Goal: Navigation & Orientation: Find specific page/section

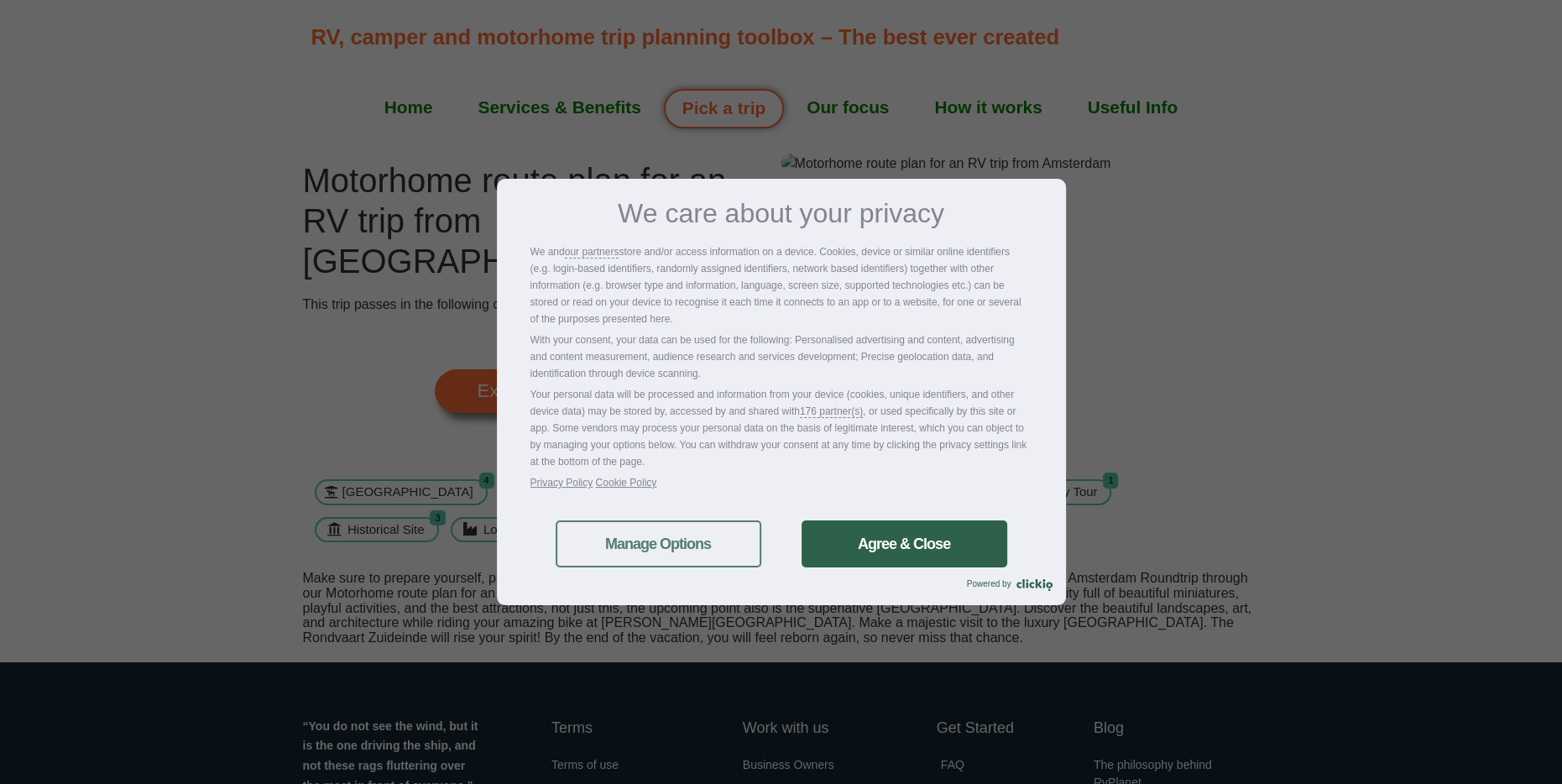
click at [638, 547] on link "Manage Options" at bounding box center [658, 544] width 206 height 47
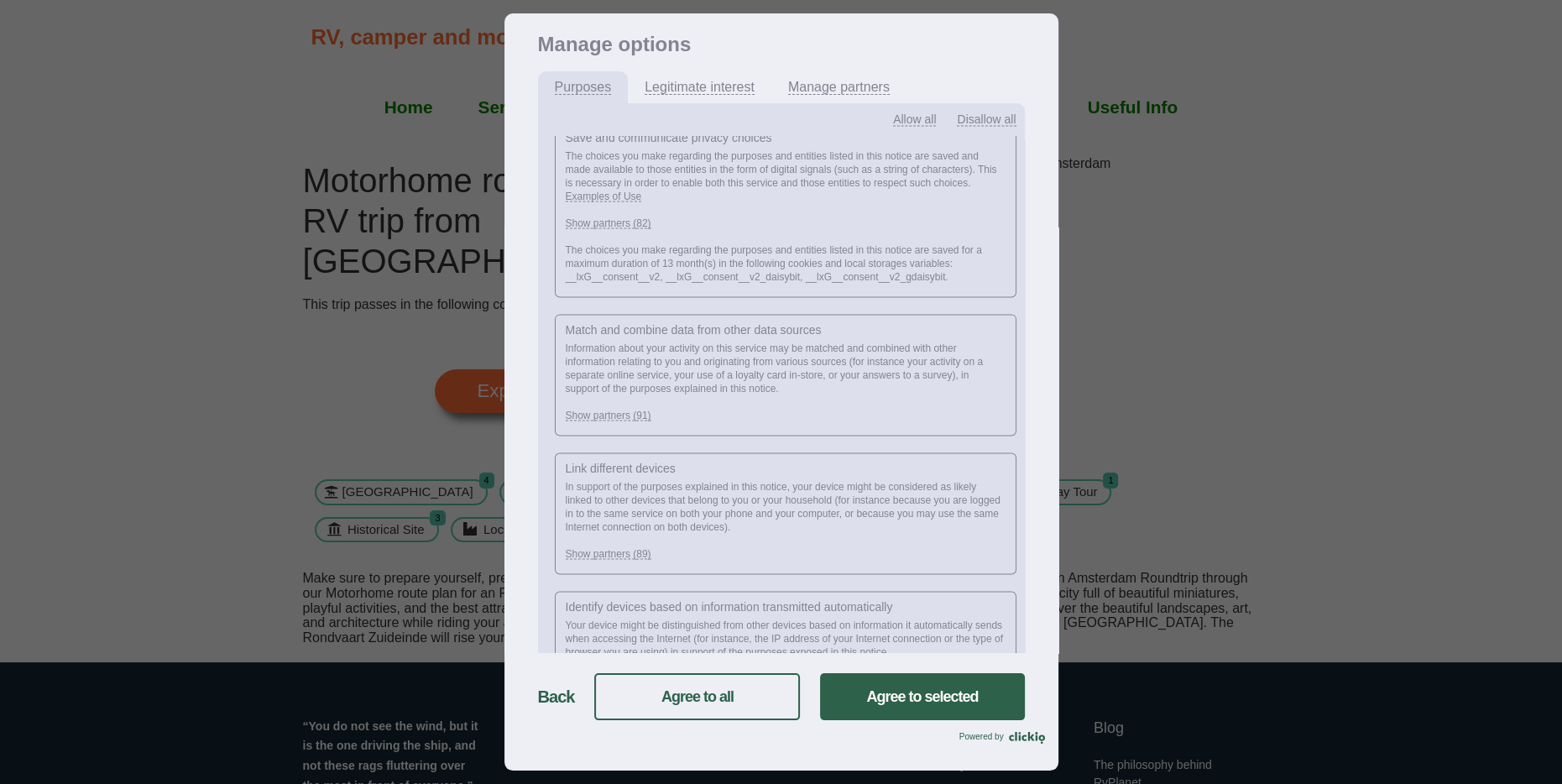
scroll to position [2807, 0]
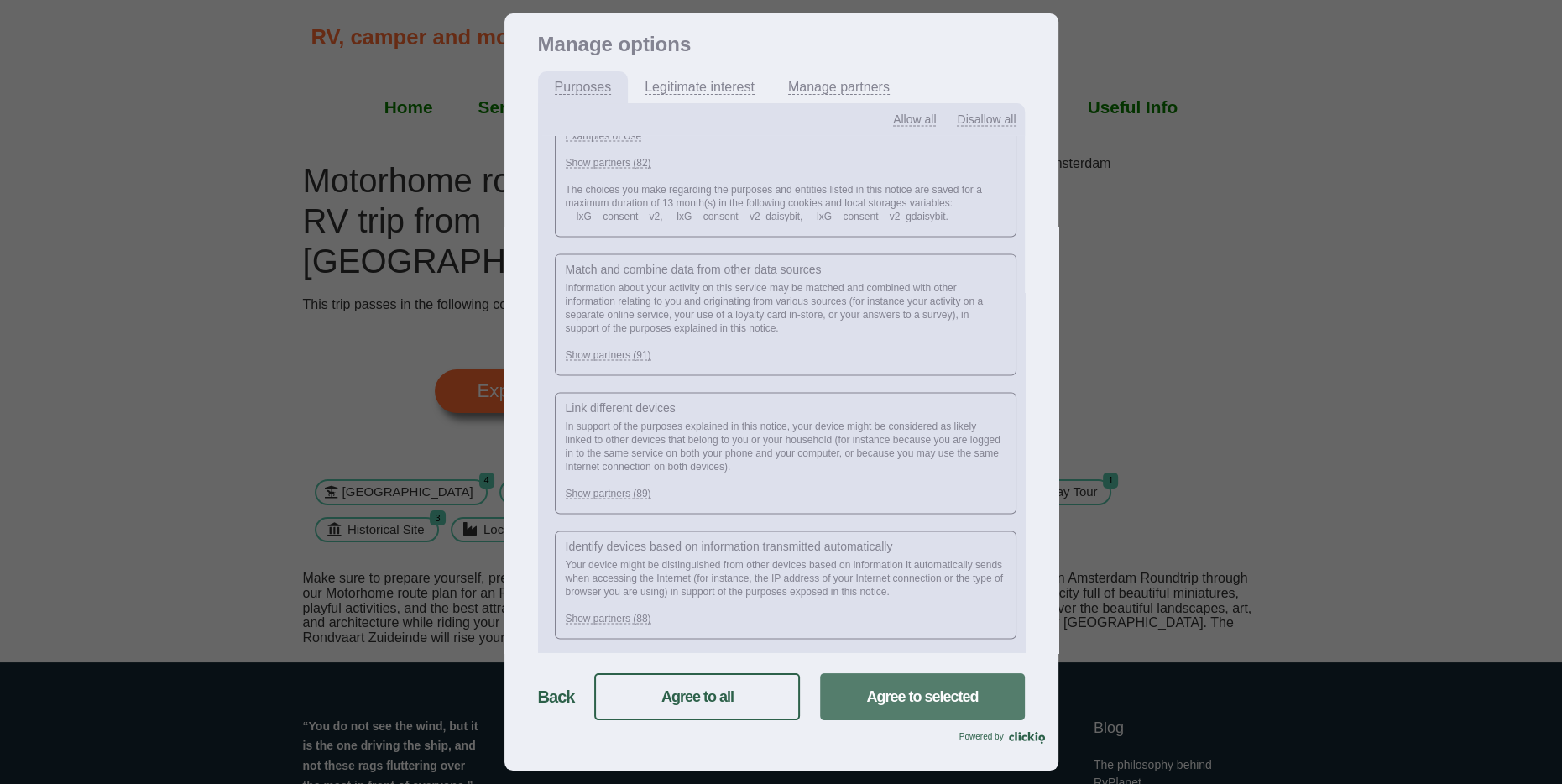
click at [926, 691] on link "Agree to selected" at bounding box center [922, 696] width 204 height 47
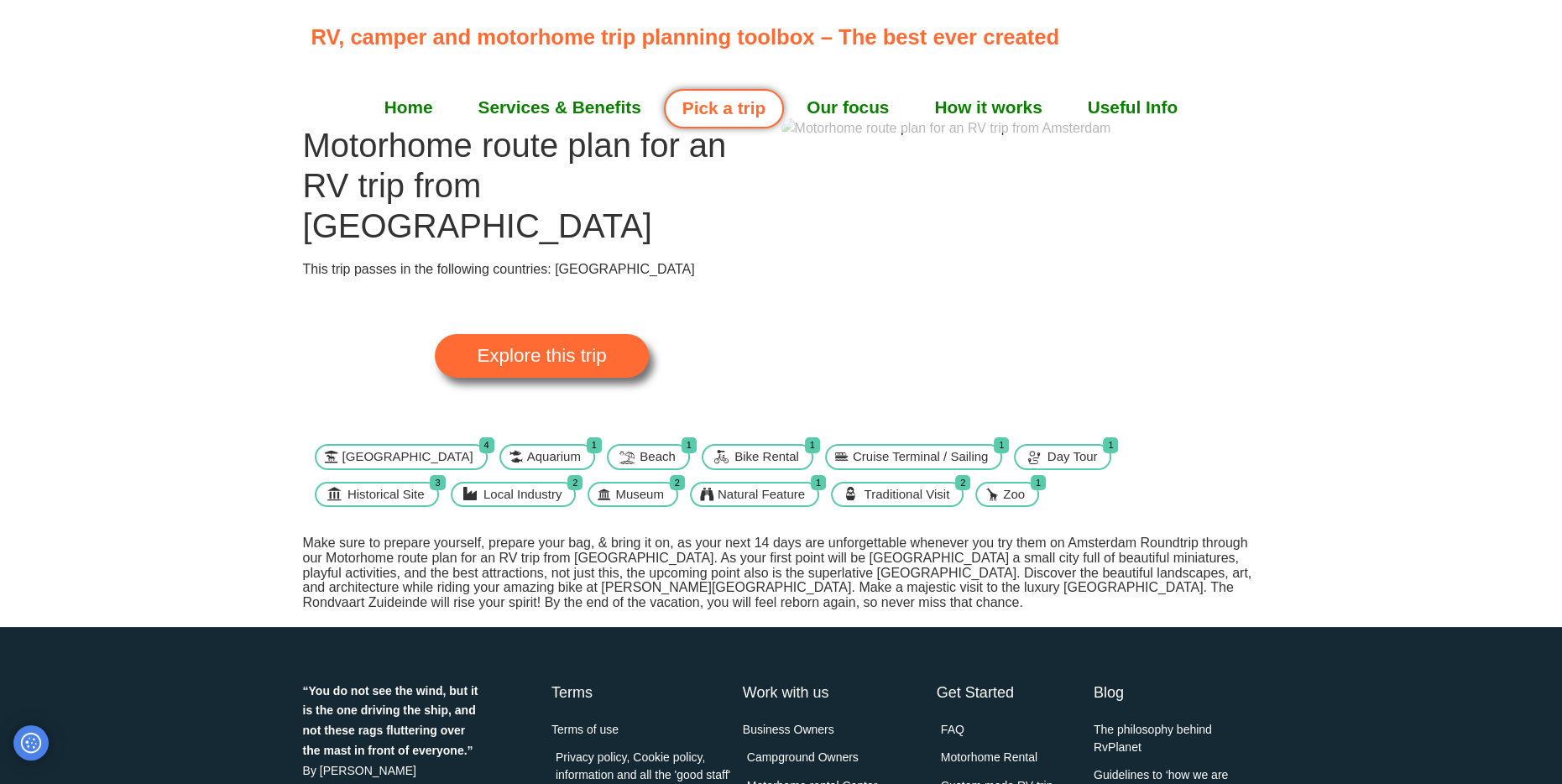
scroll to position [34, 0]
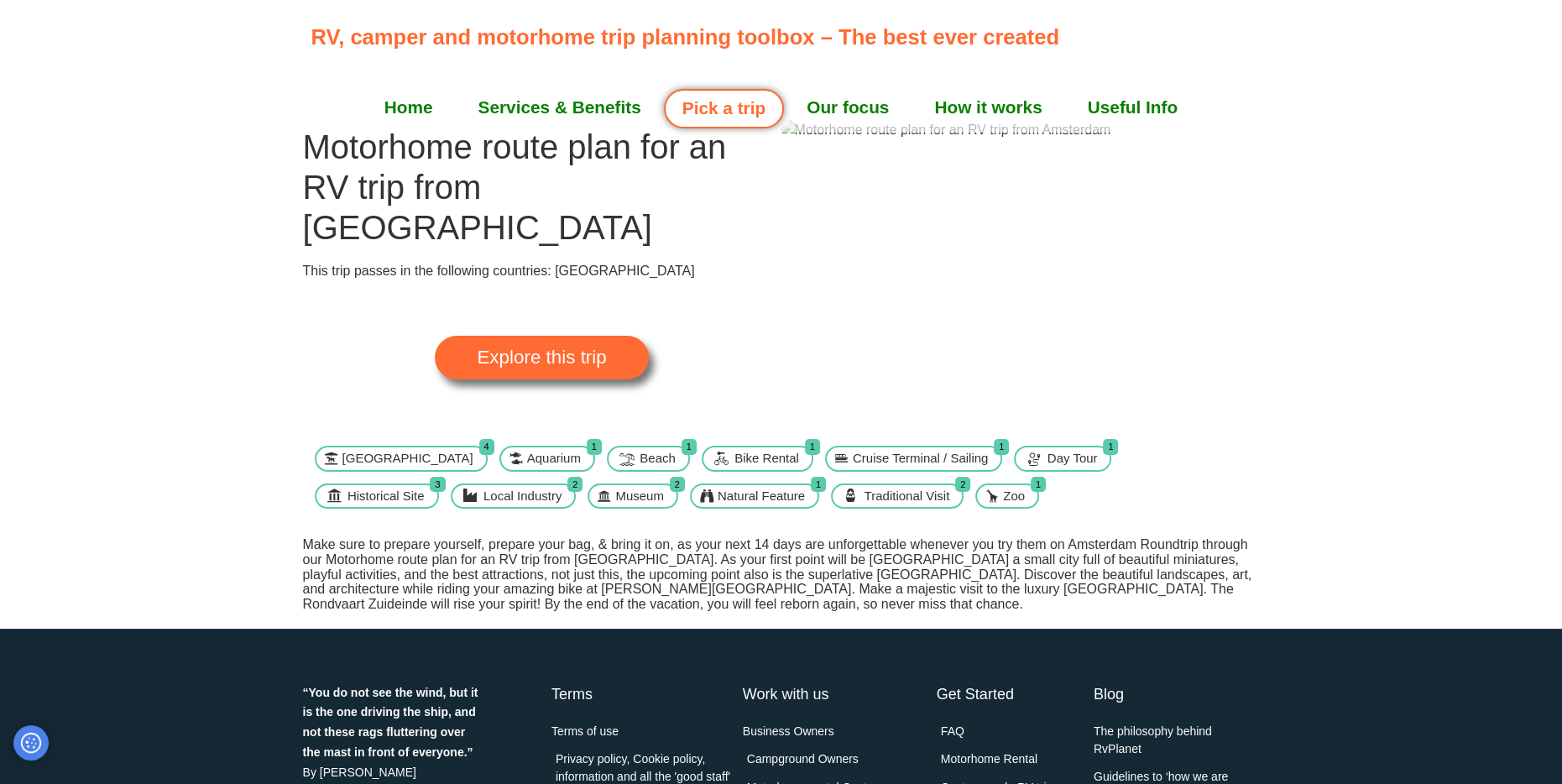
click at [722, 108] on link "Pick a trip" at bounding box center [724, 109] width 120 height 40
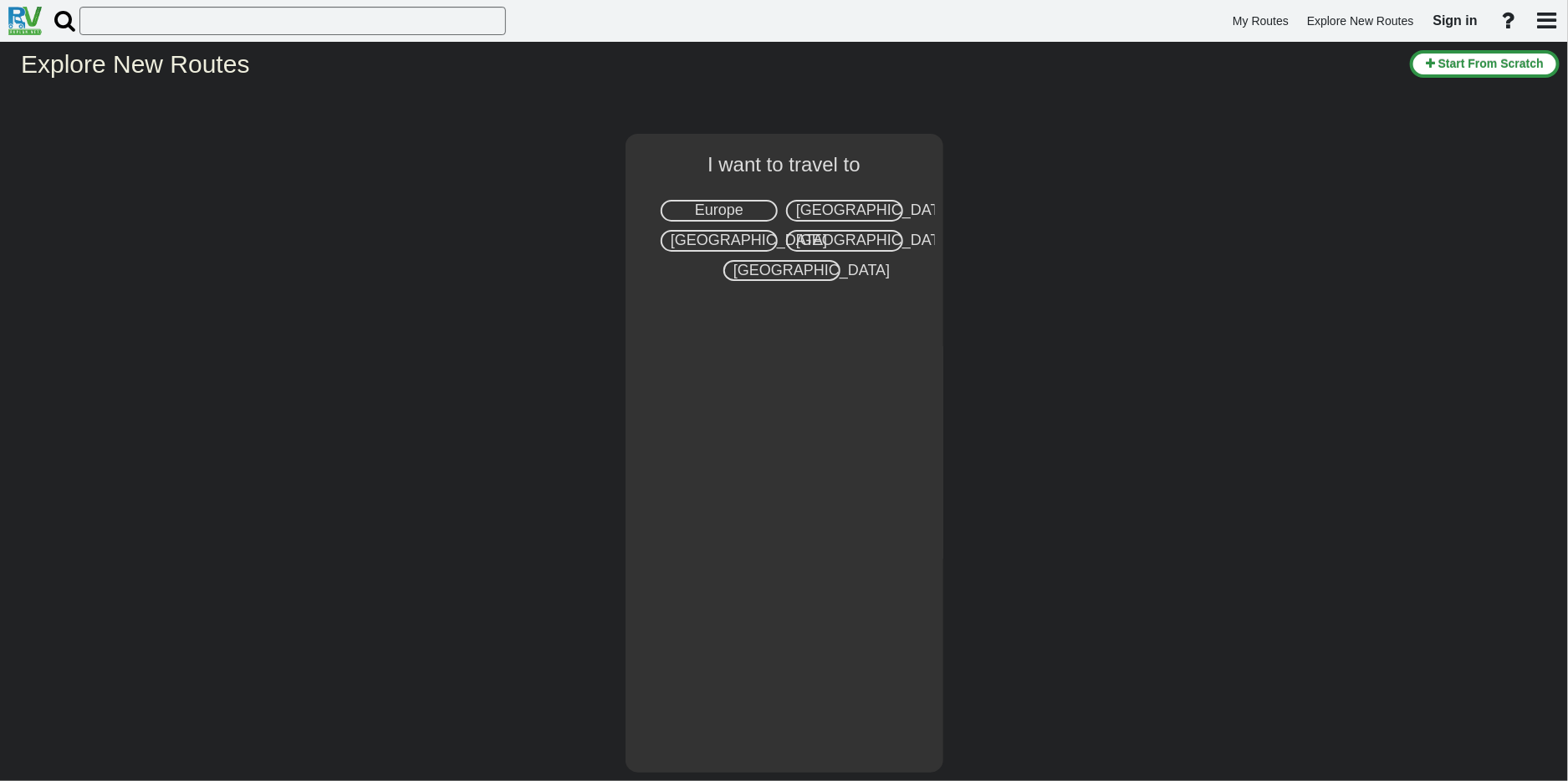
click at [722, 210] on span "Europe" at bounding box center [719, 209] width 49 height 16
select select "number:1"
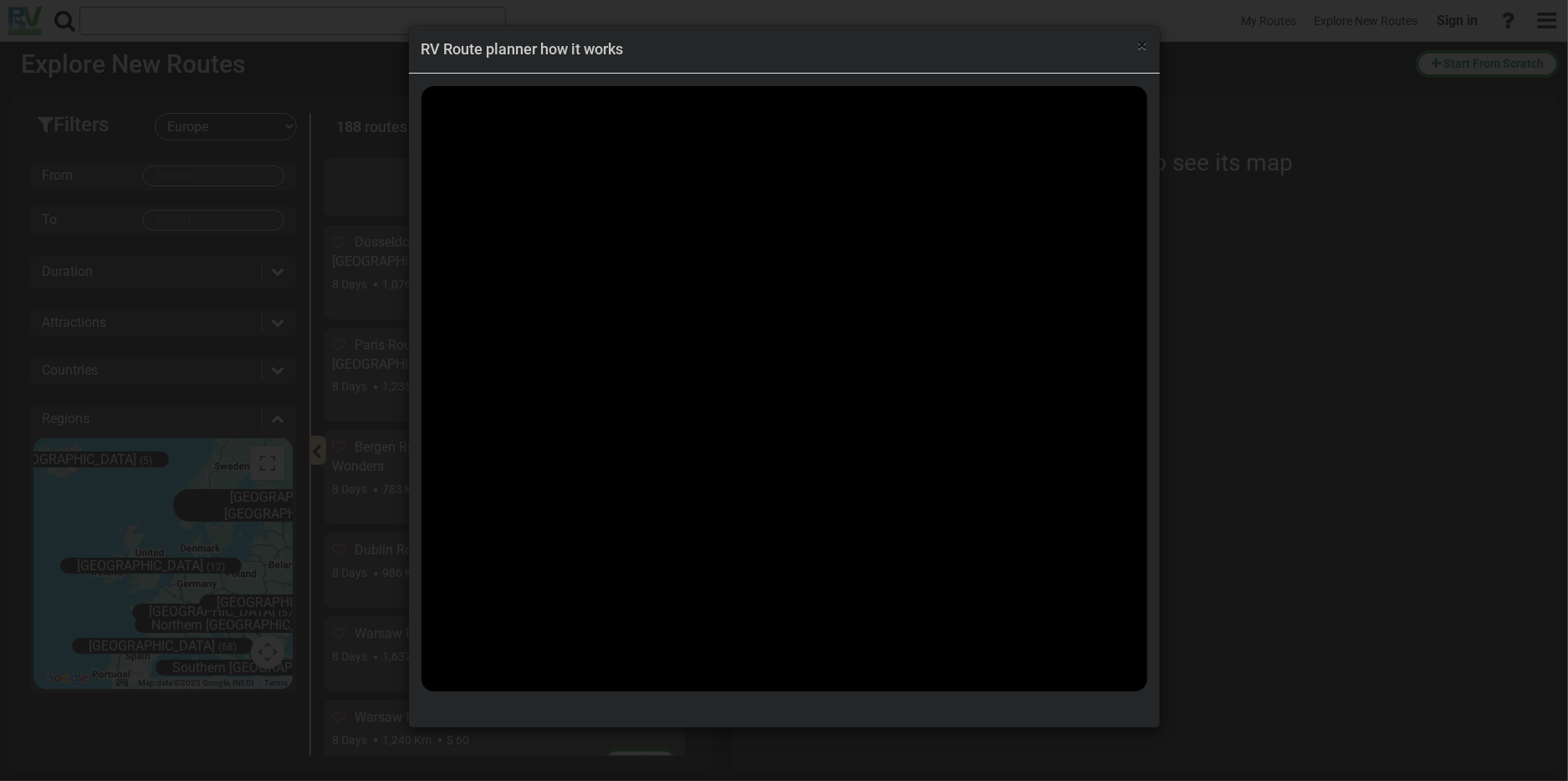
click at [1144, 45] on span "×" at bounding box center [1142, 45] width 9 height 20
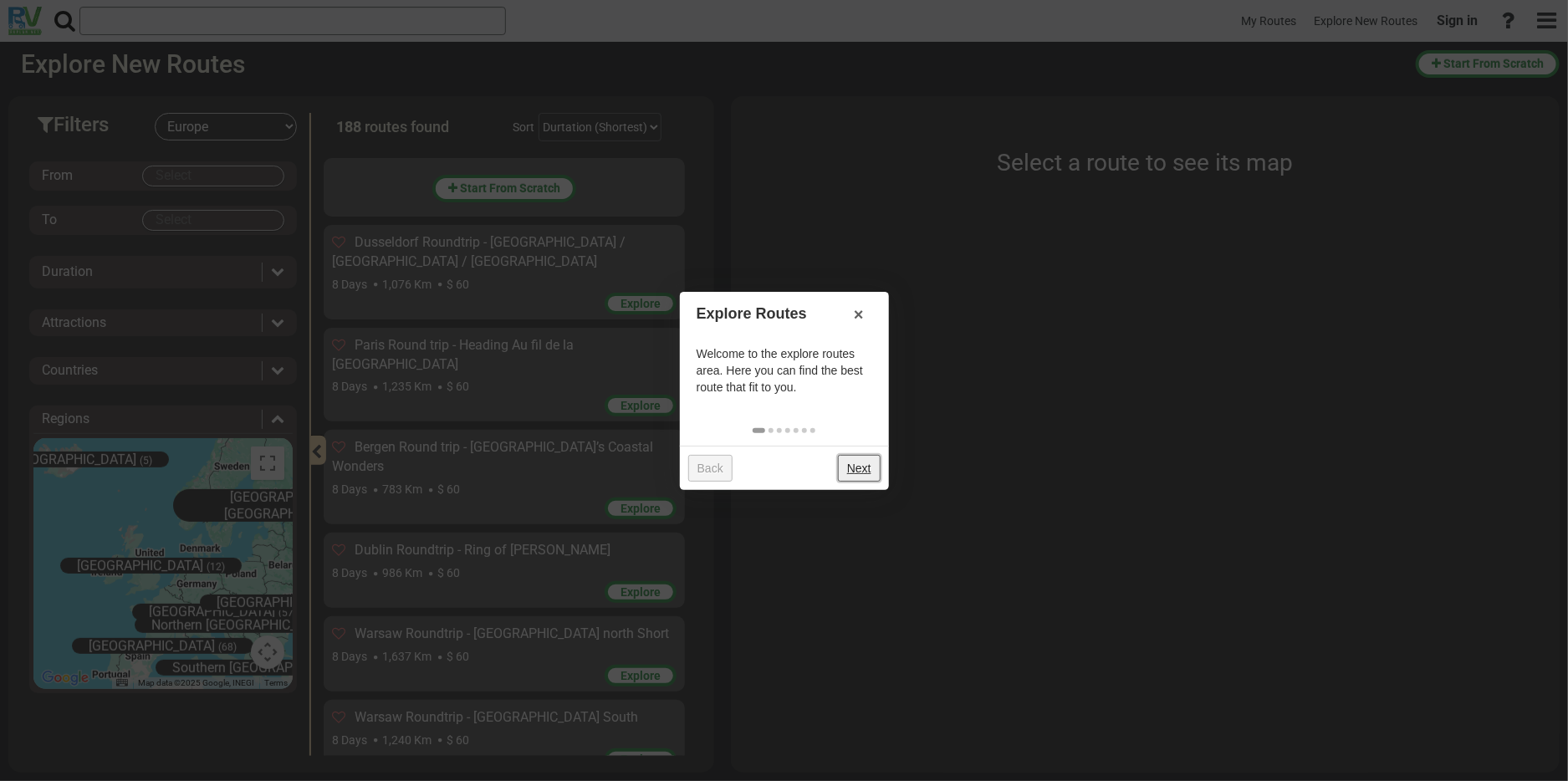
click at [857, 469] on link "Next" at bounding box center [859, 468] width 43 height 27
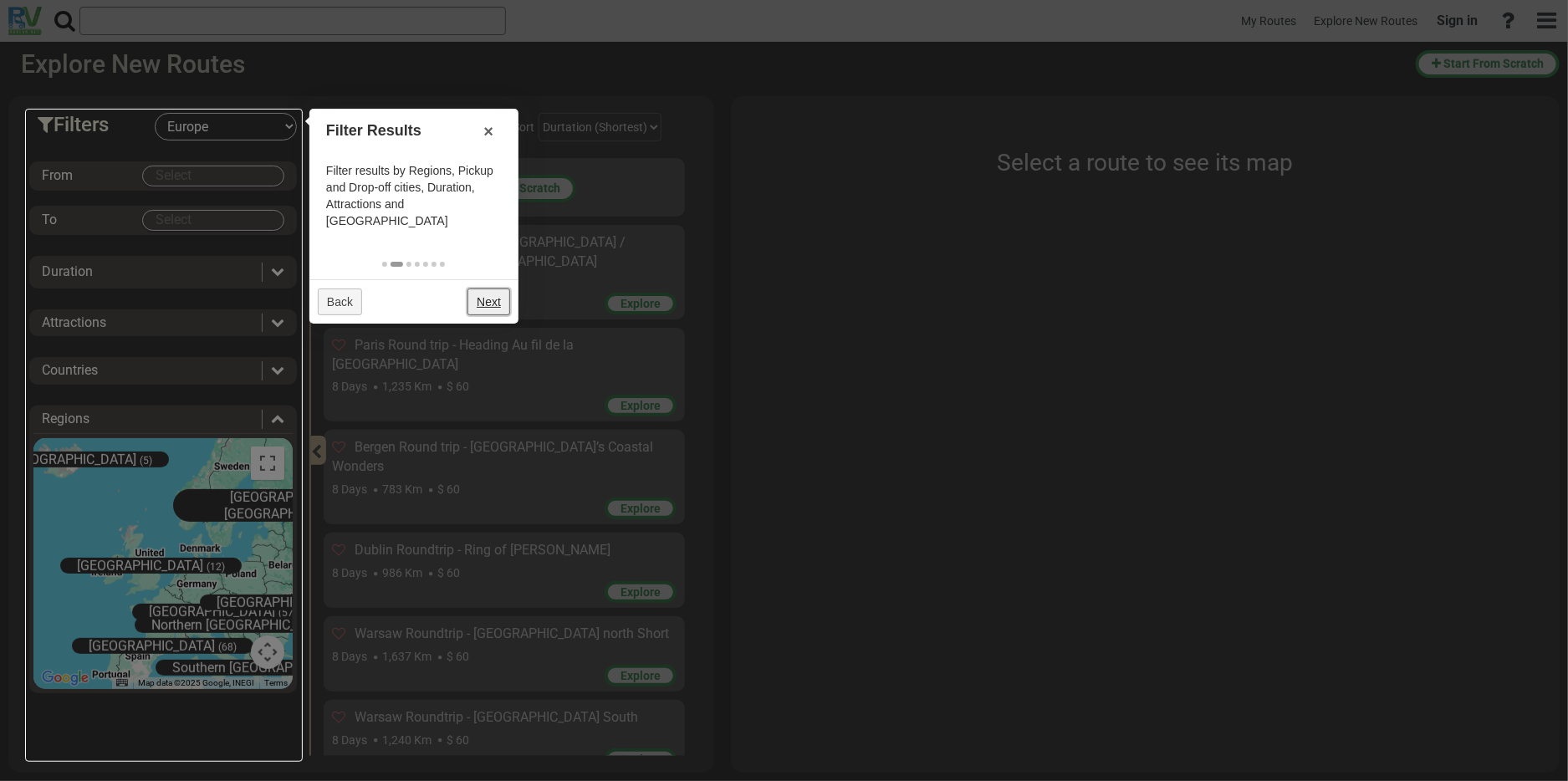
click at [492, 288] on link "Next" at bounding box center [489, 301] width 43 height 27
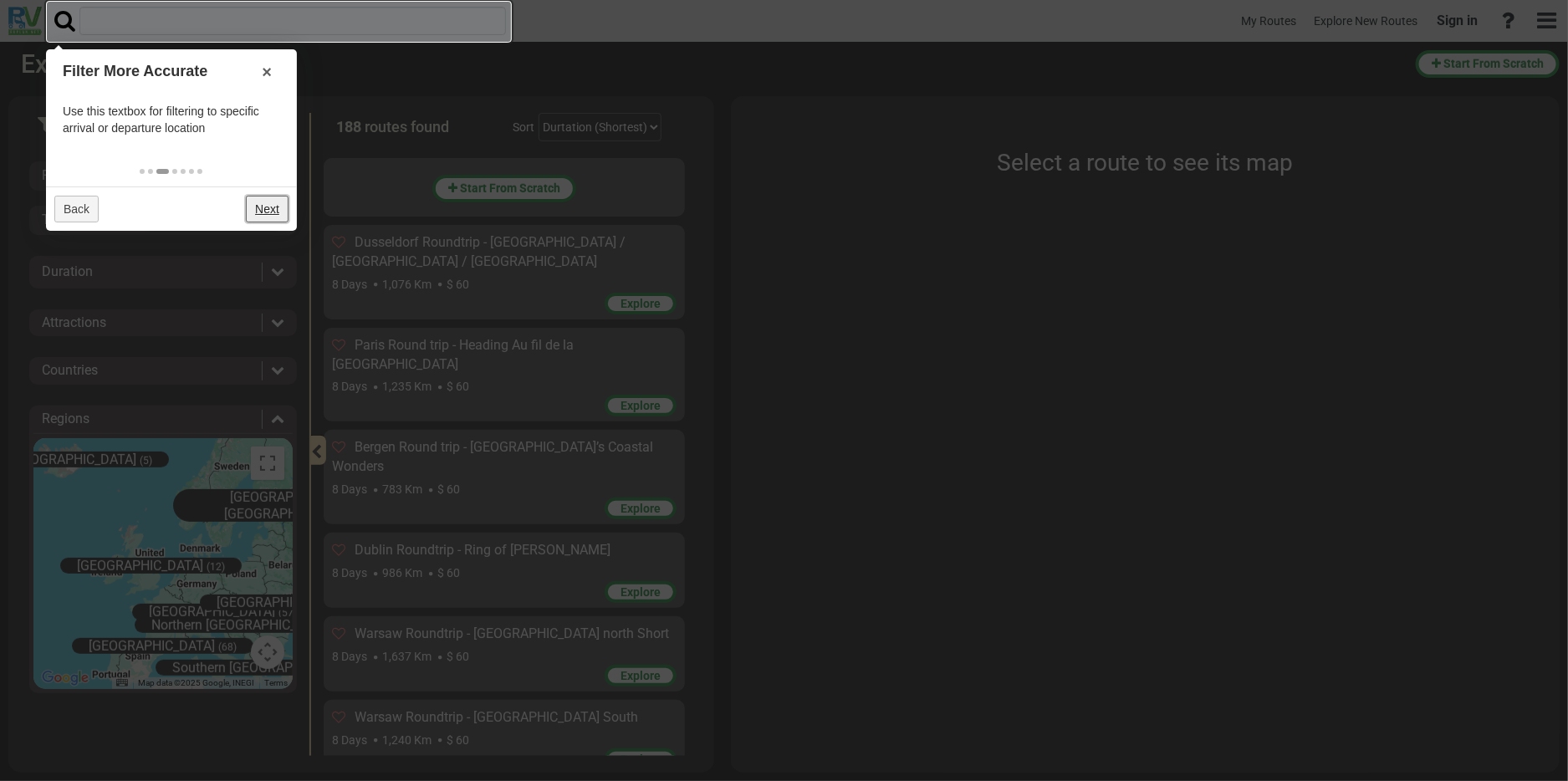
click at [269, 216] on link "Next" at bounding box center [267, 209] width 43 height 27
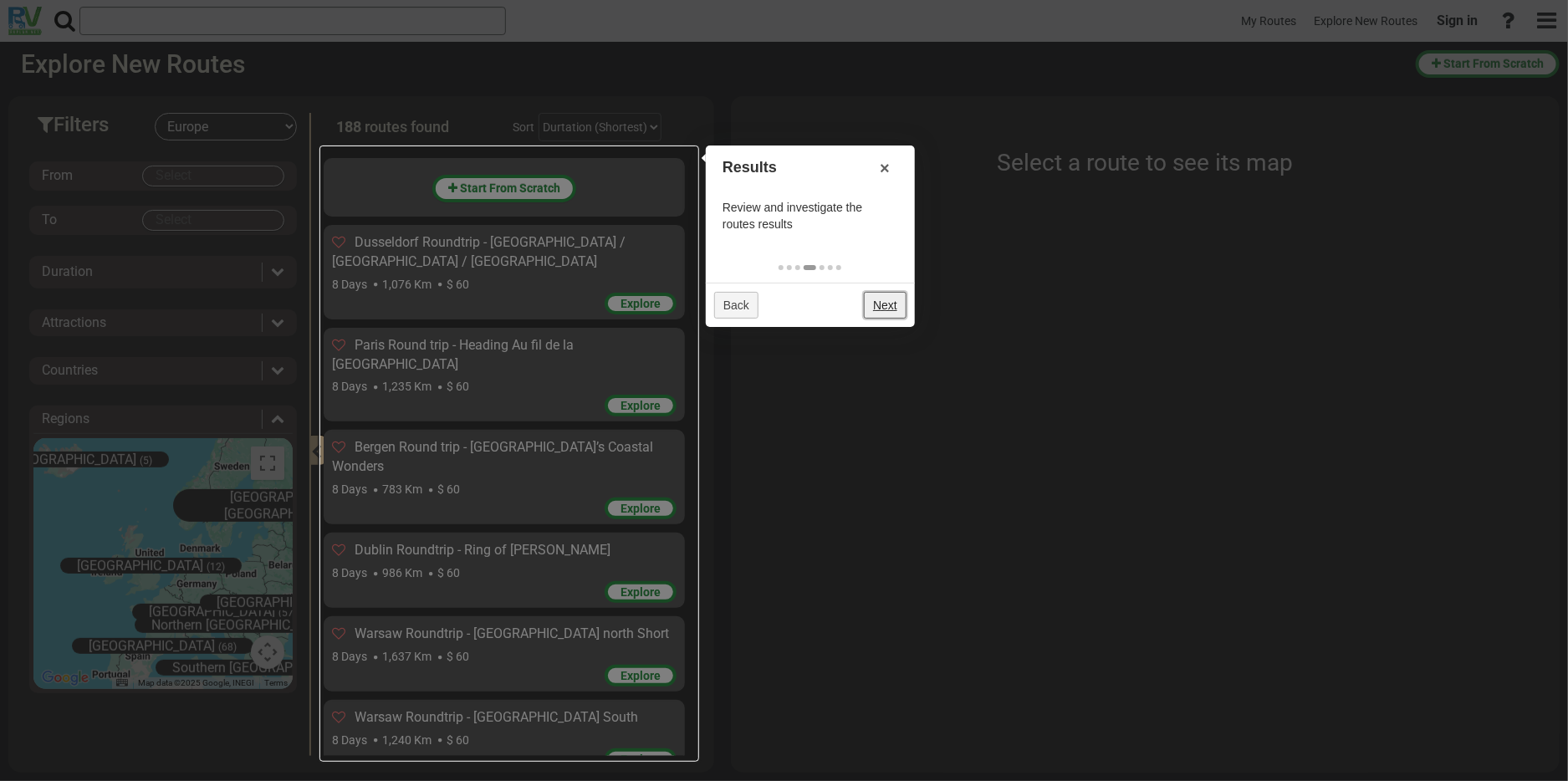
click at [880, 306] on link "Next" at bounding box center [886, 305] width 43 height 27
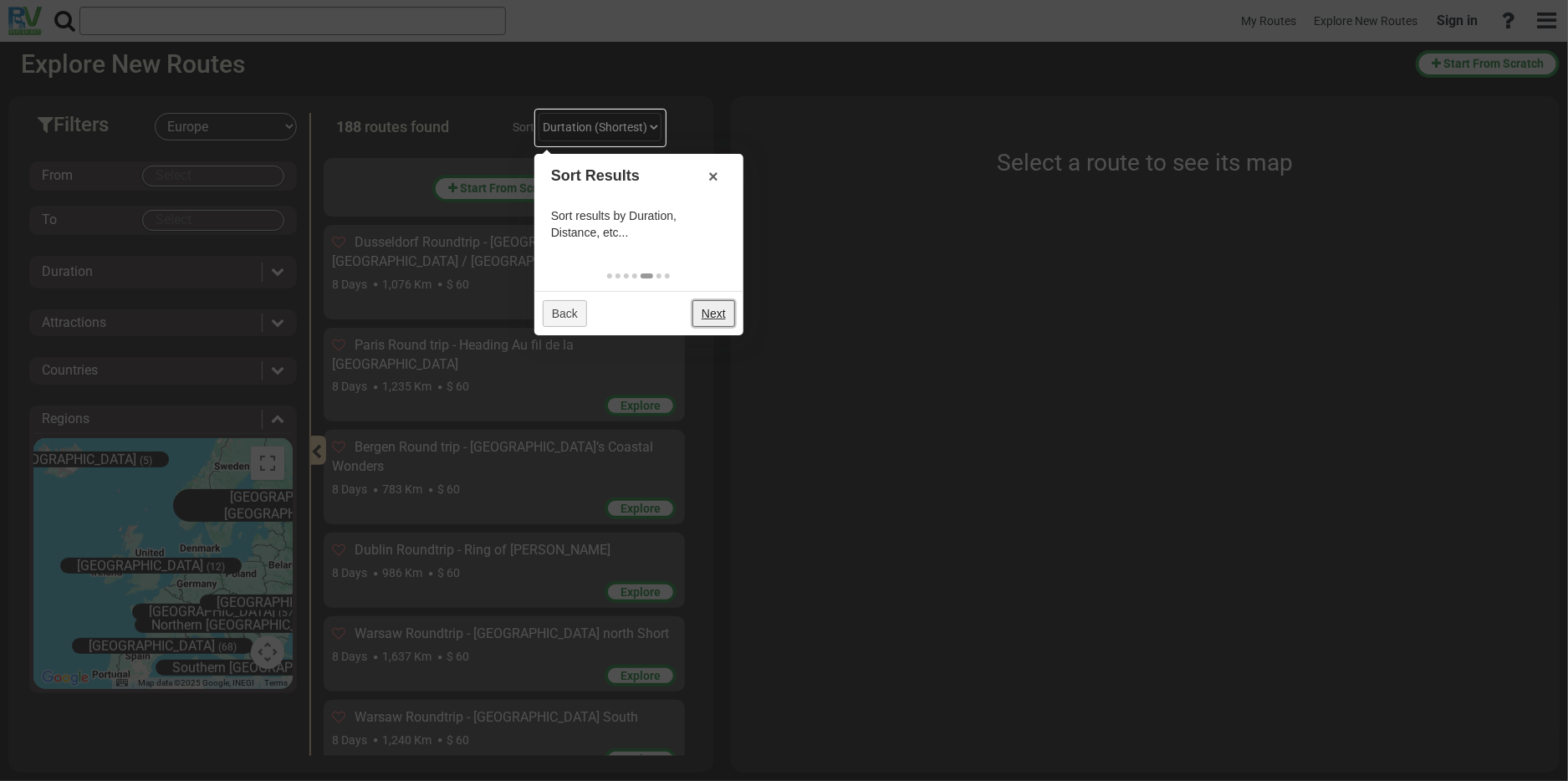
click at [708, 311] on link "Next" at bounding box center [714, 313] width 43 height 27
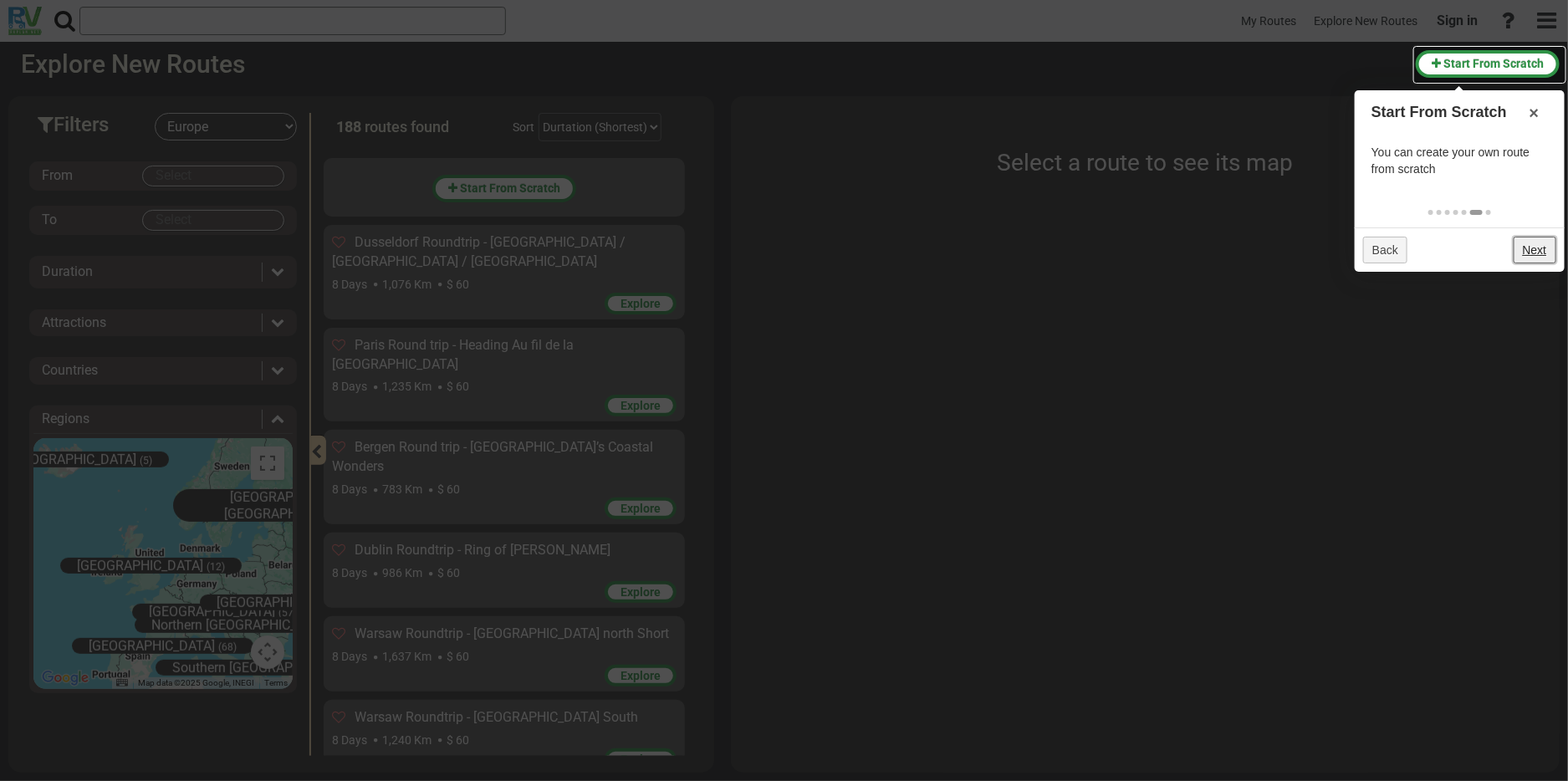
click at [1530, 249] on link "Next" at bounding box center [1535, 250] width 43 height 27
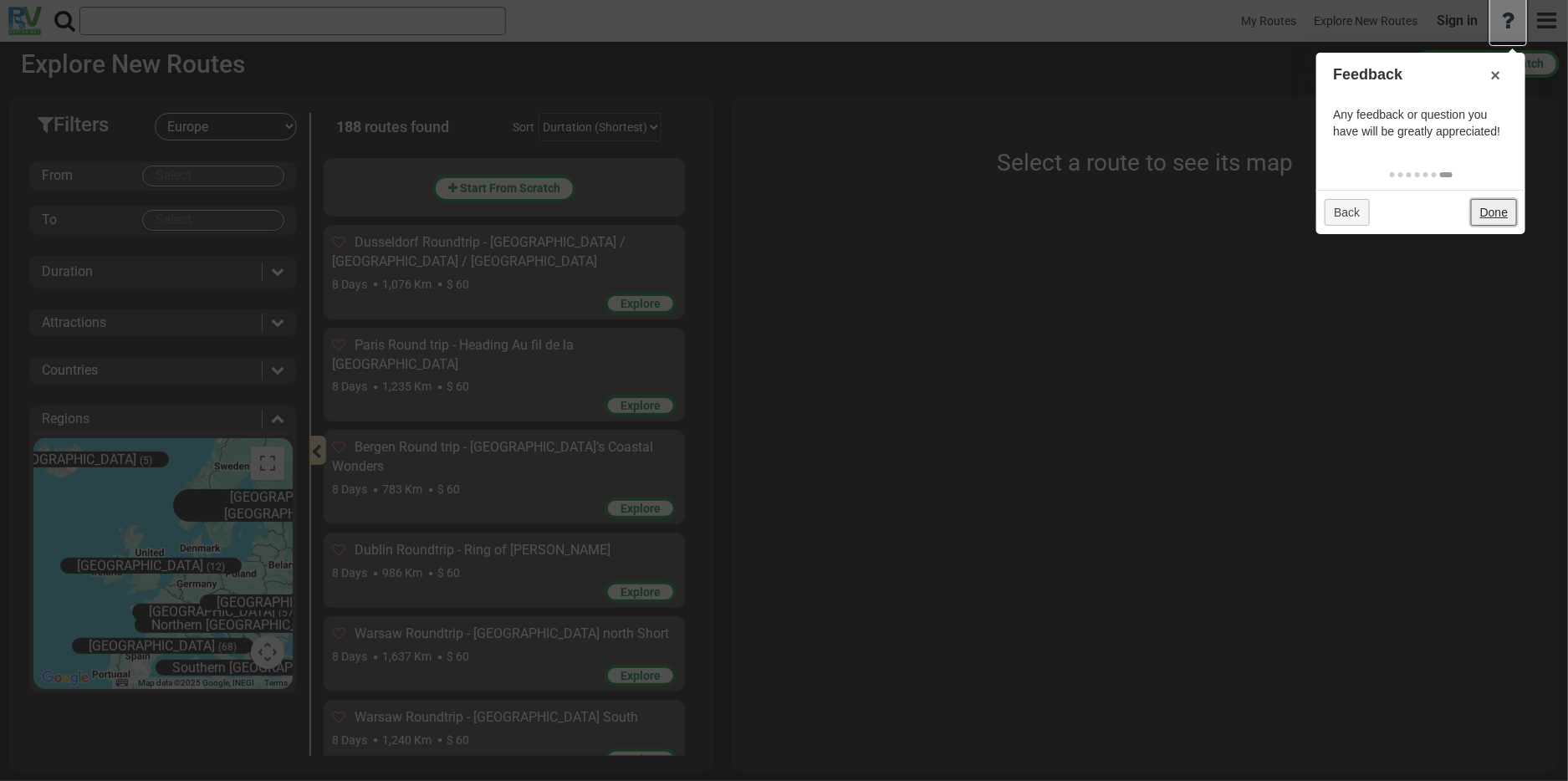
click at [1492, 206] on link "Done" at bounding box center [1494, 212] width 46 height 27
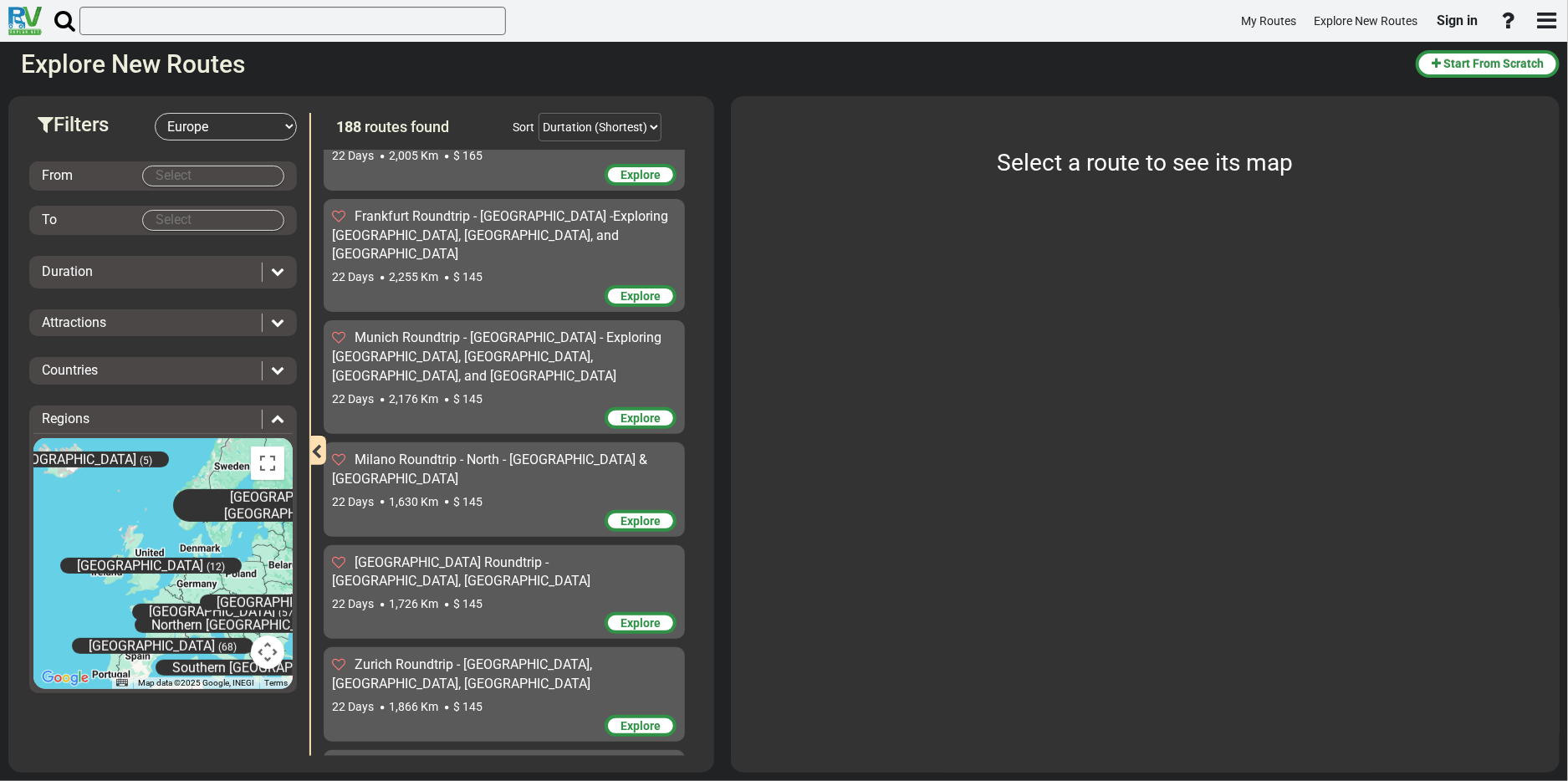
scroll to position [16341, 0]
